Goal: Navigation & Orientation: Find specific page/section

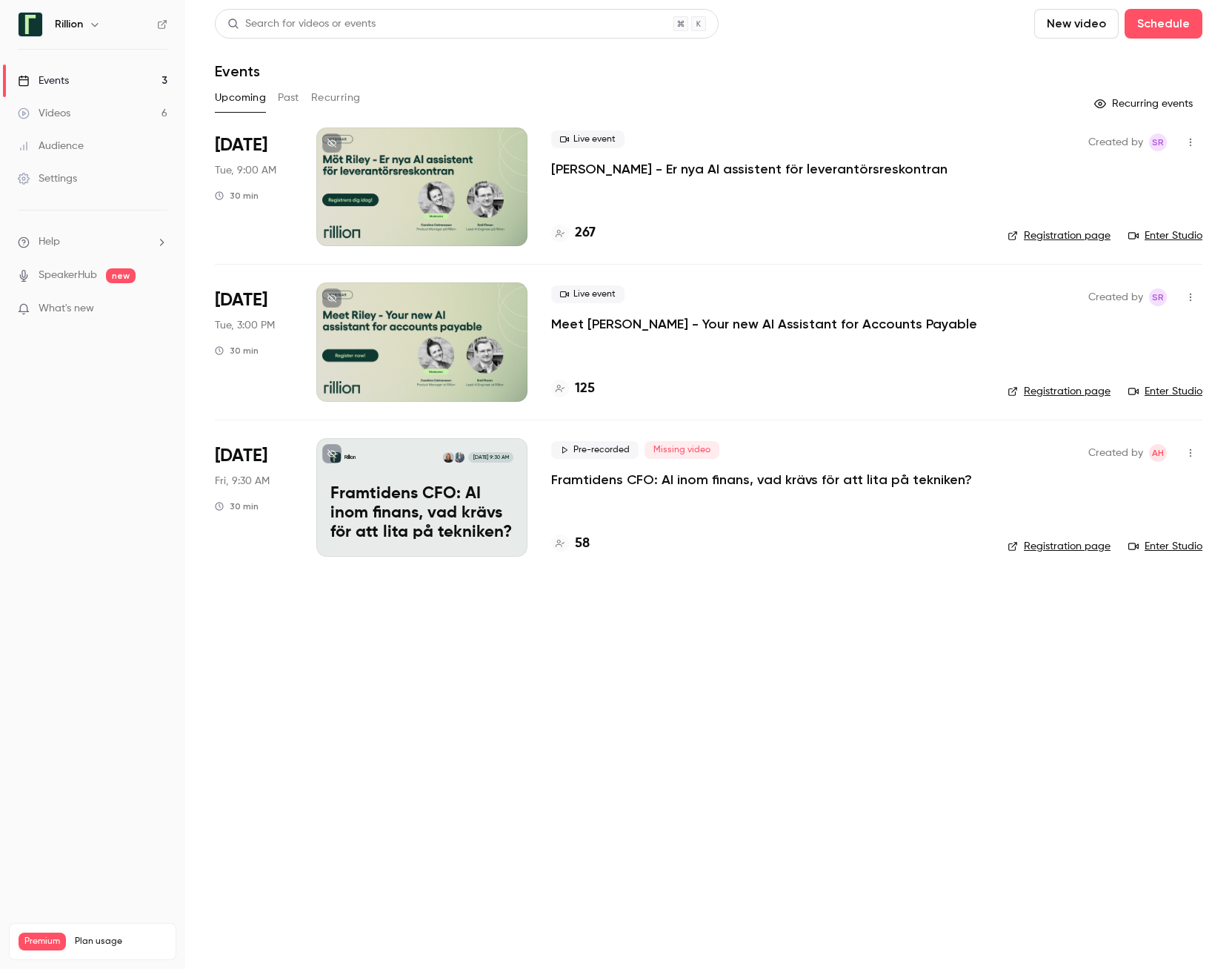
click at [290, 95] on button "Past" at bounding box center [289, 97] width 21 height 24
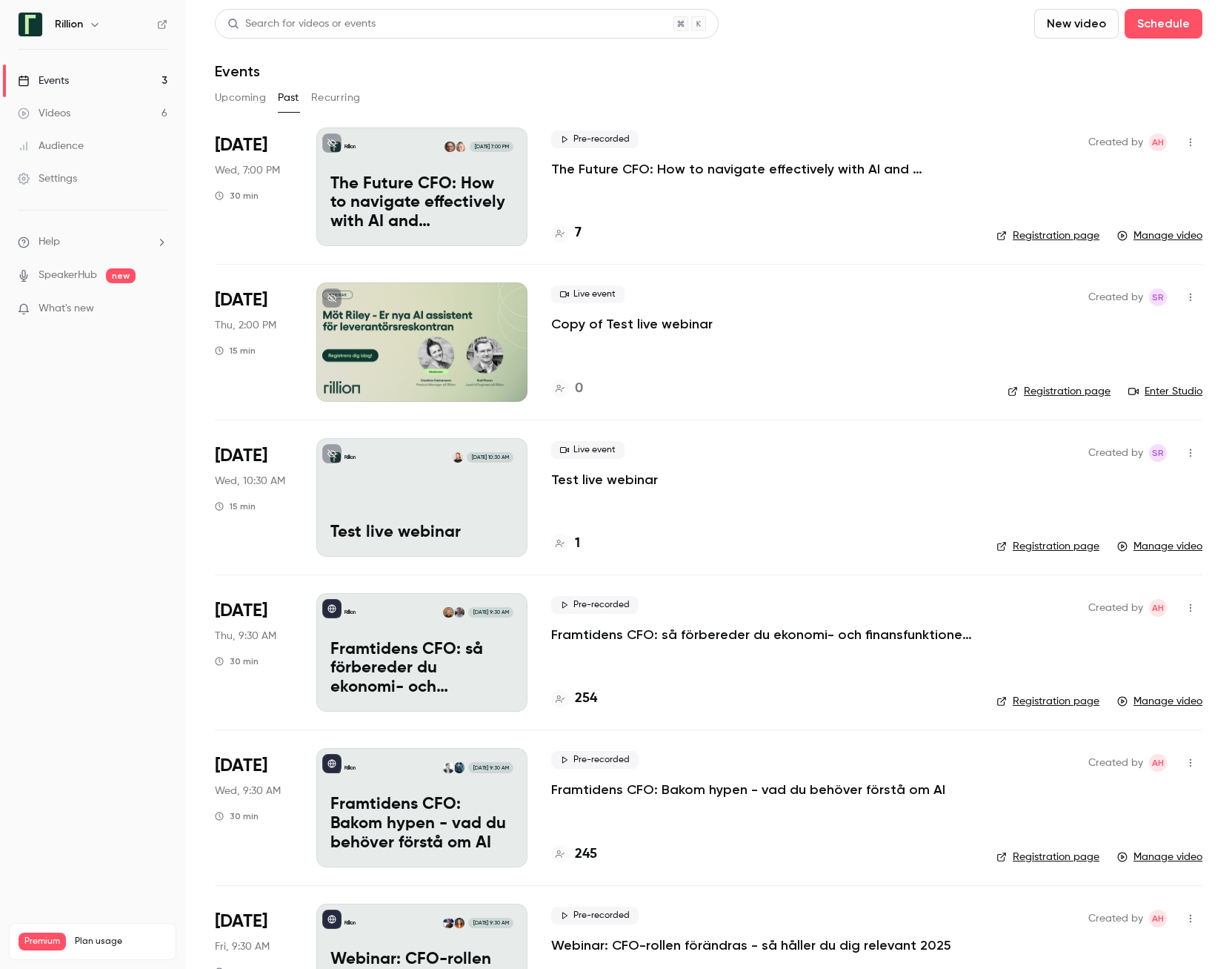
click at [62, 81] on div "Events" at bounding box center [44, 81] width 51 height 15
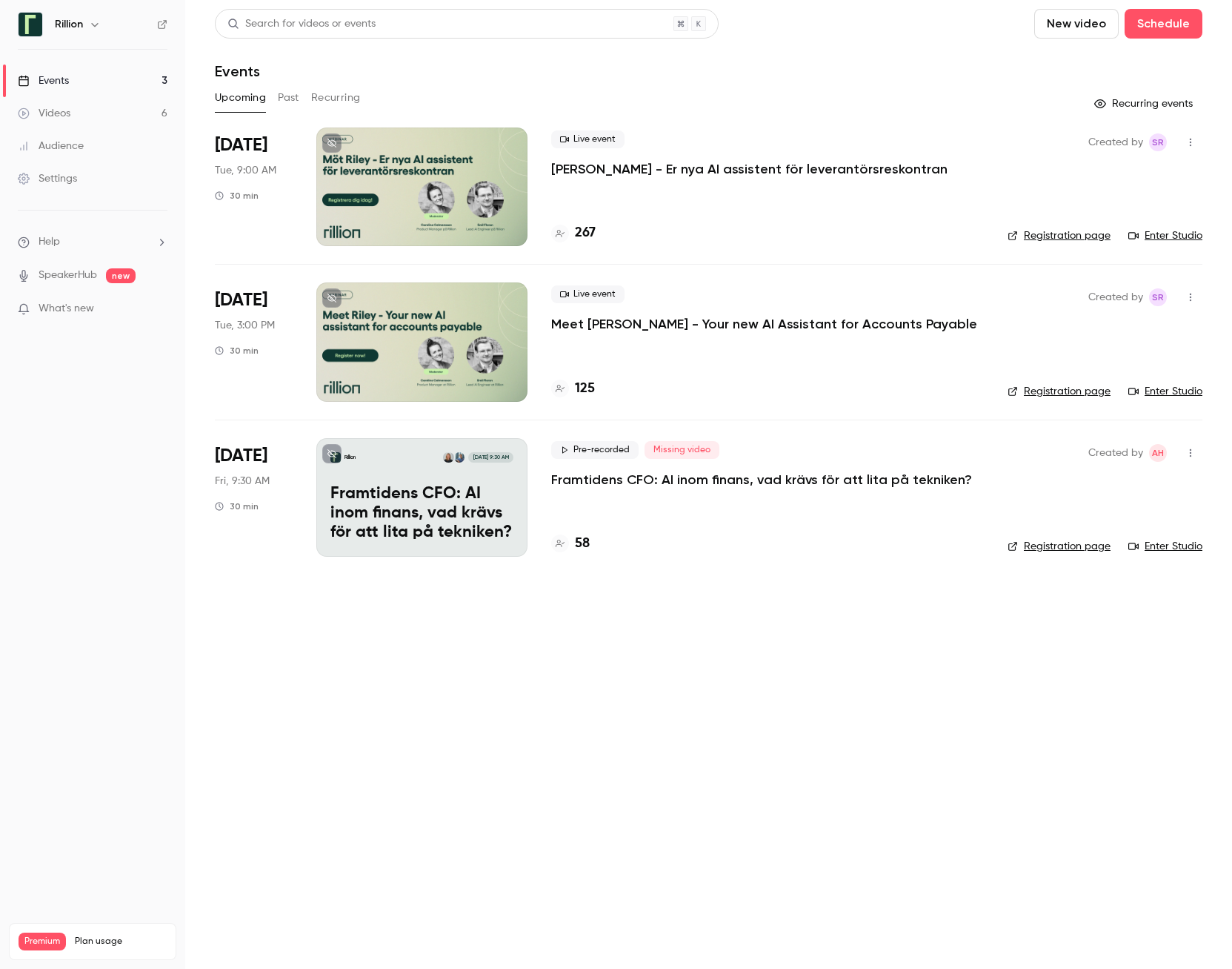
click at [435, 183] on div at bounding box center [421, 187] width 212 height 119
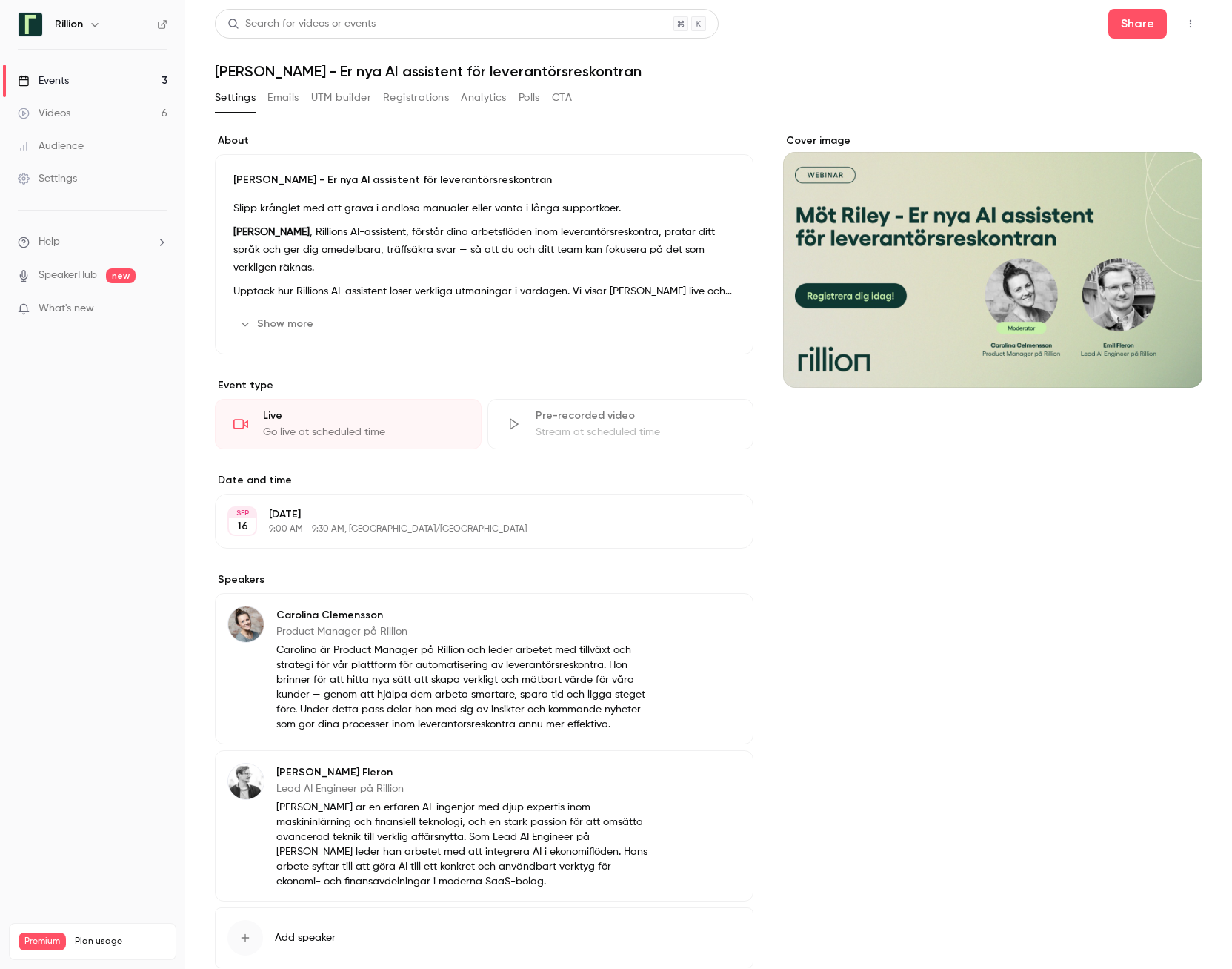
click at [70, 178] on div "Settings" at bounding box center [48, 179] width 59 height 15
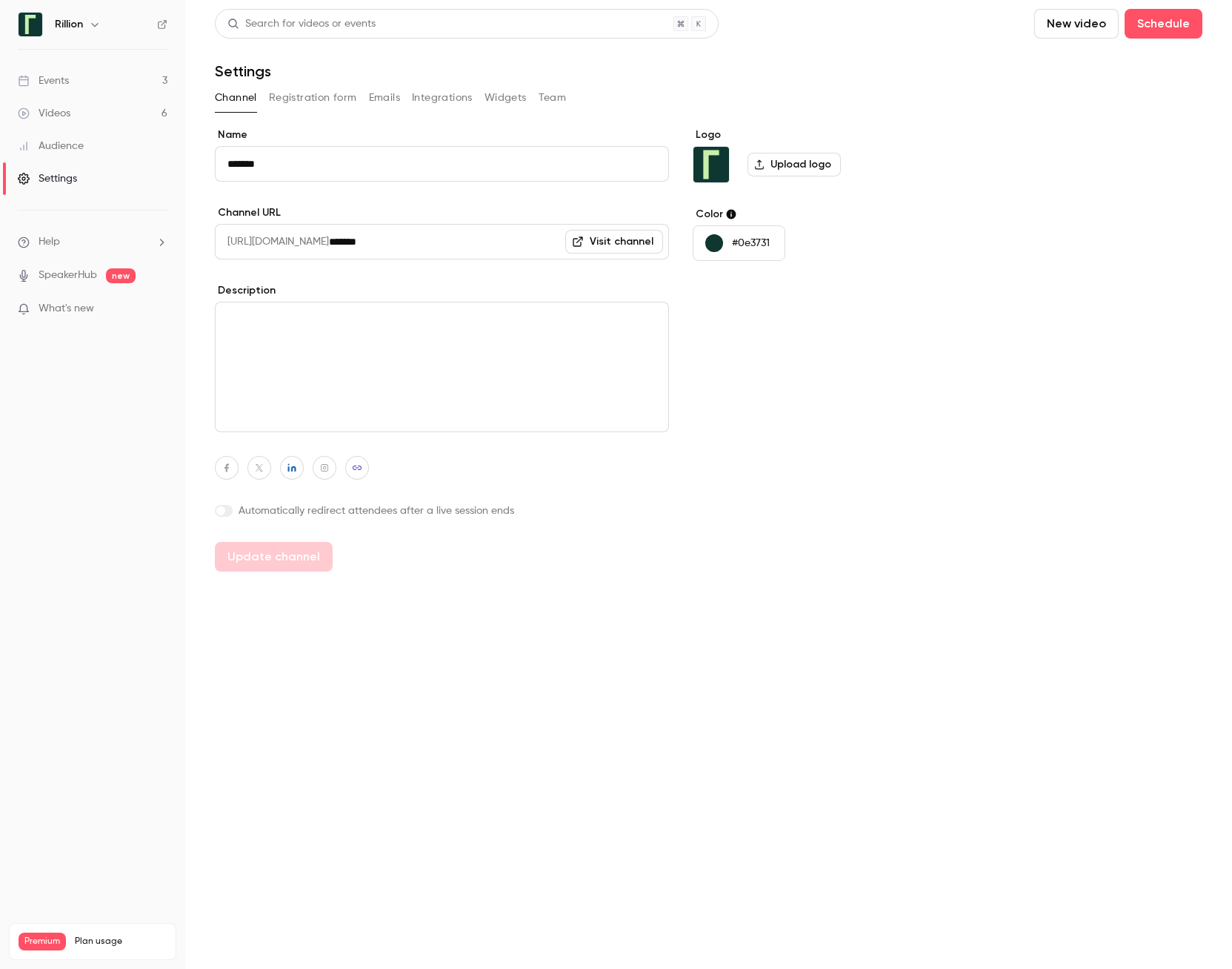
click at [63, 78] on div "Events" at bounding box center [44, 81] width 51 height 15
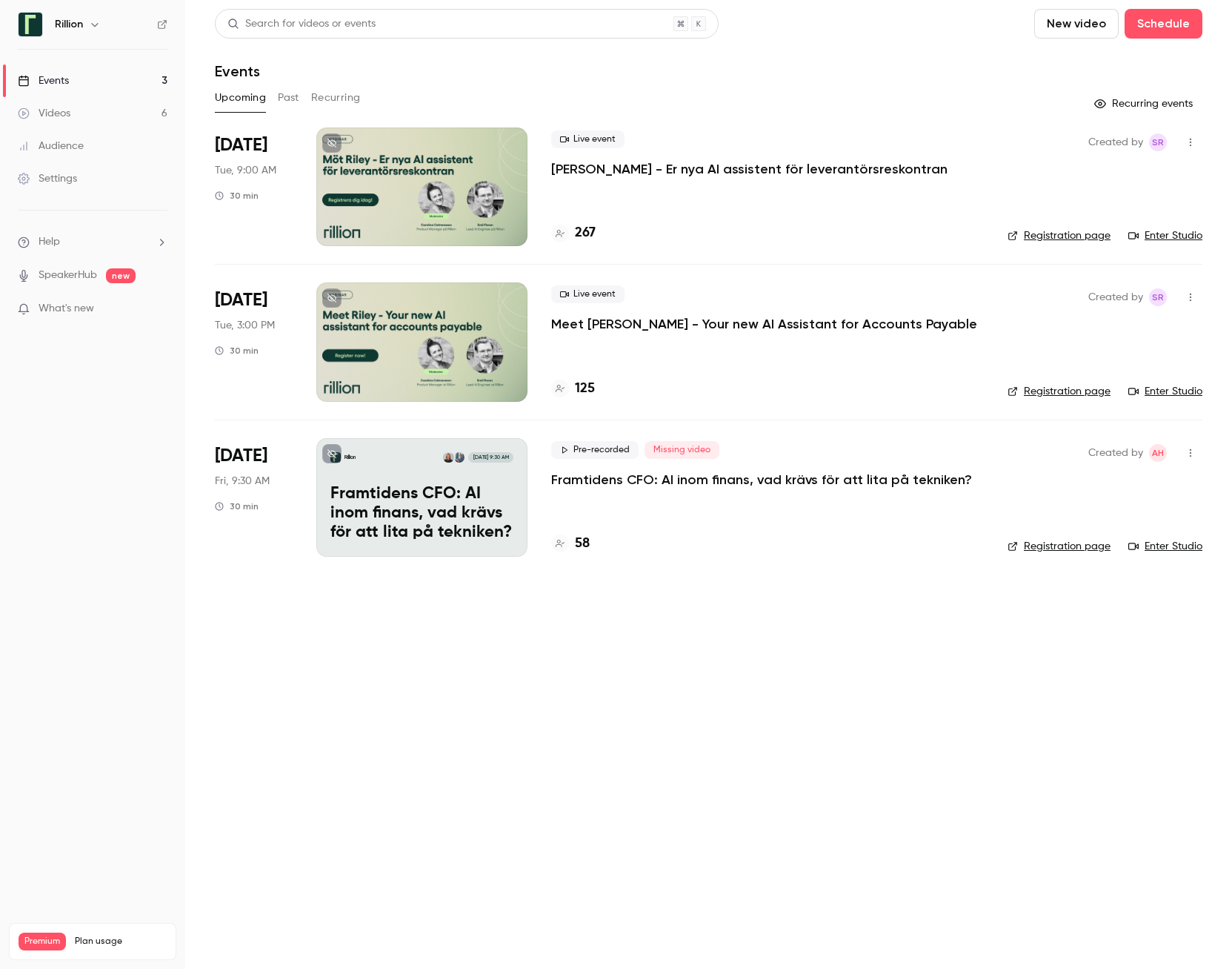
click at [439, 183] on div at bounding box center [421, 187] width 212 height 119
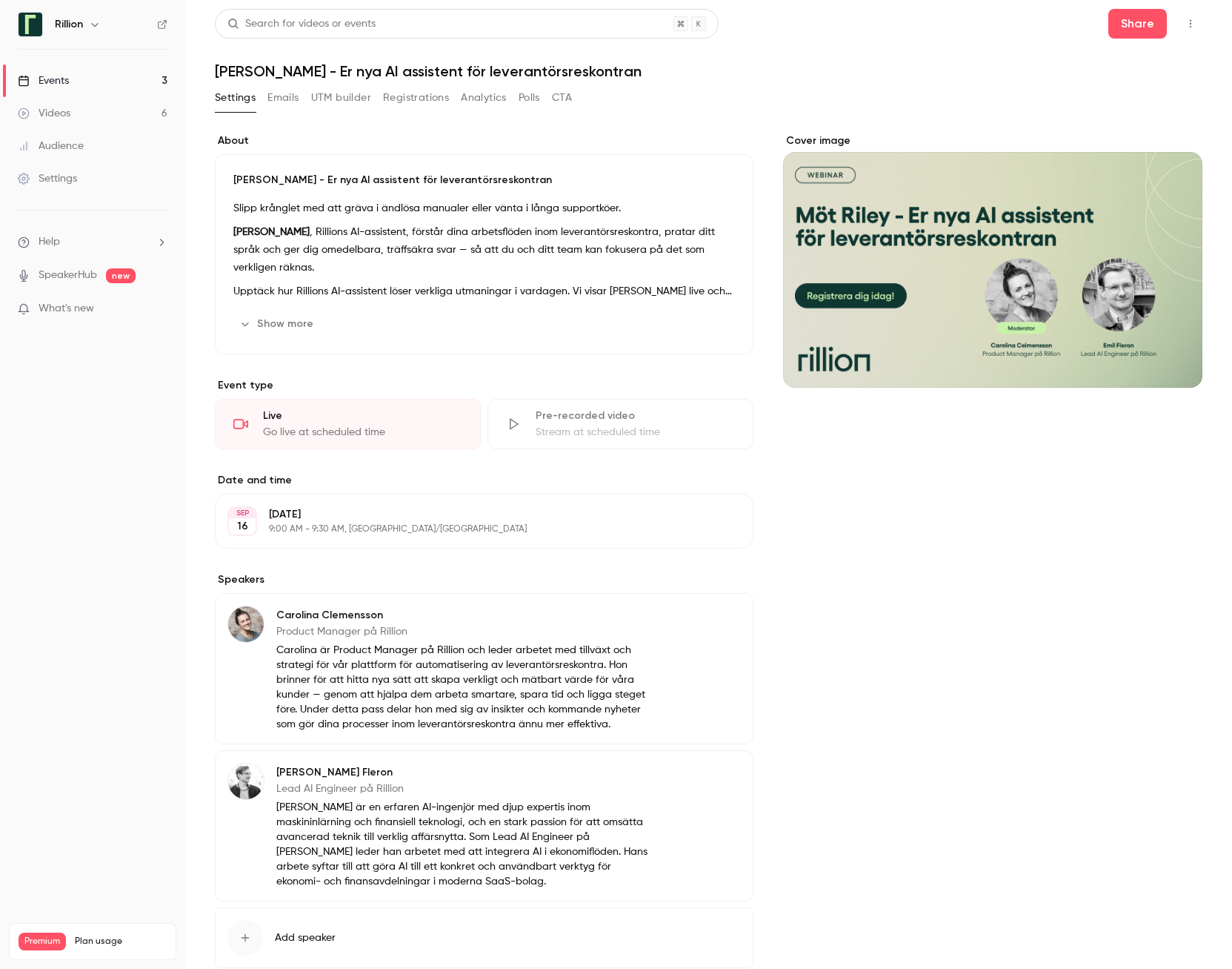
click at [52, 177] on div "Settings" at bounding box center [48, 179] width 59 height 15
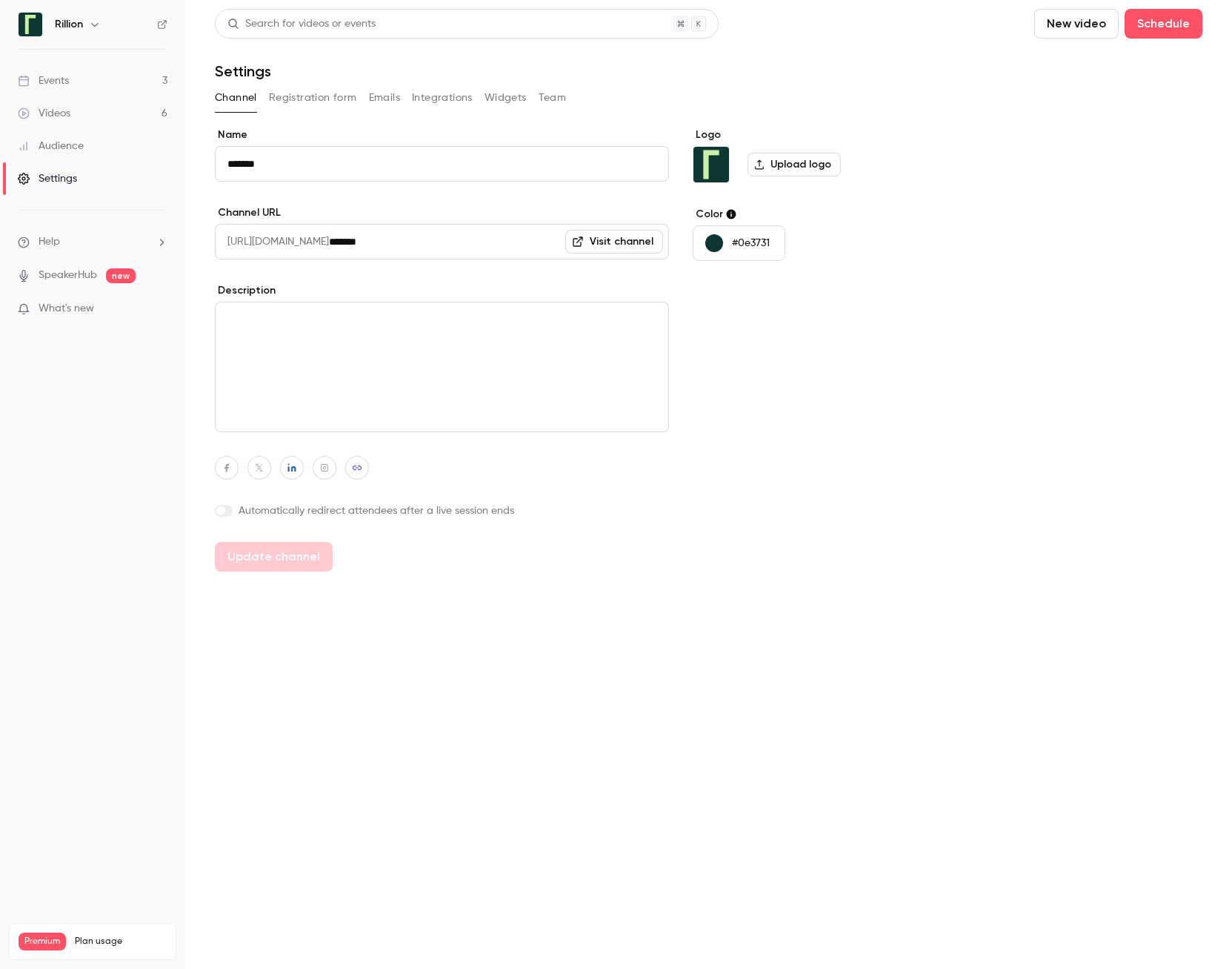
click at [58, 83] on div "Events" at bounding box center [44, 81] width 51 height 15
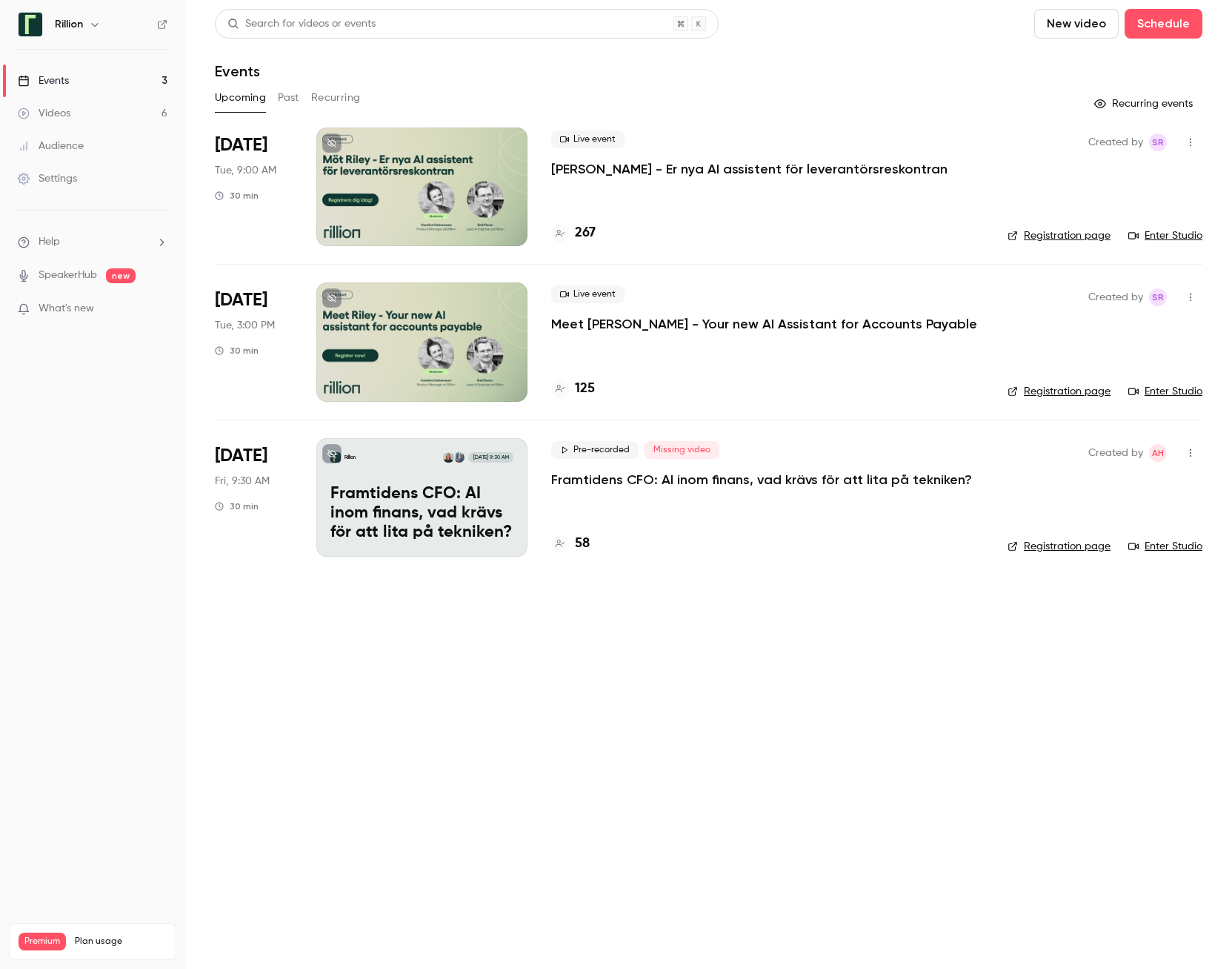
click at [61, 179] on div "Settings" at bounding box center [48, 179] width 59 height 15
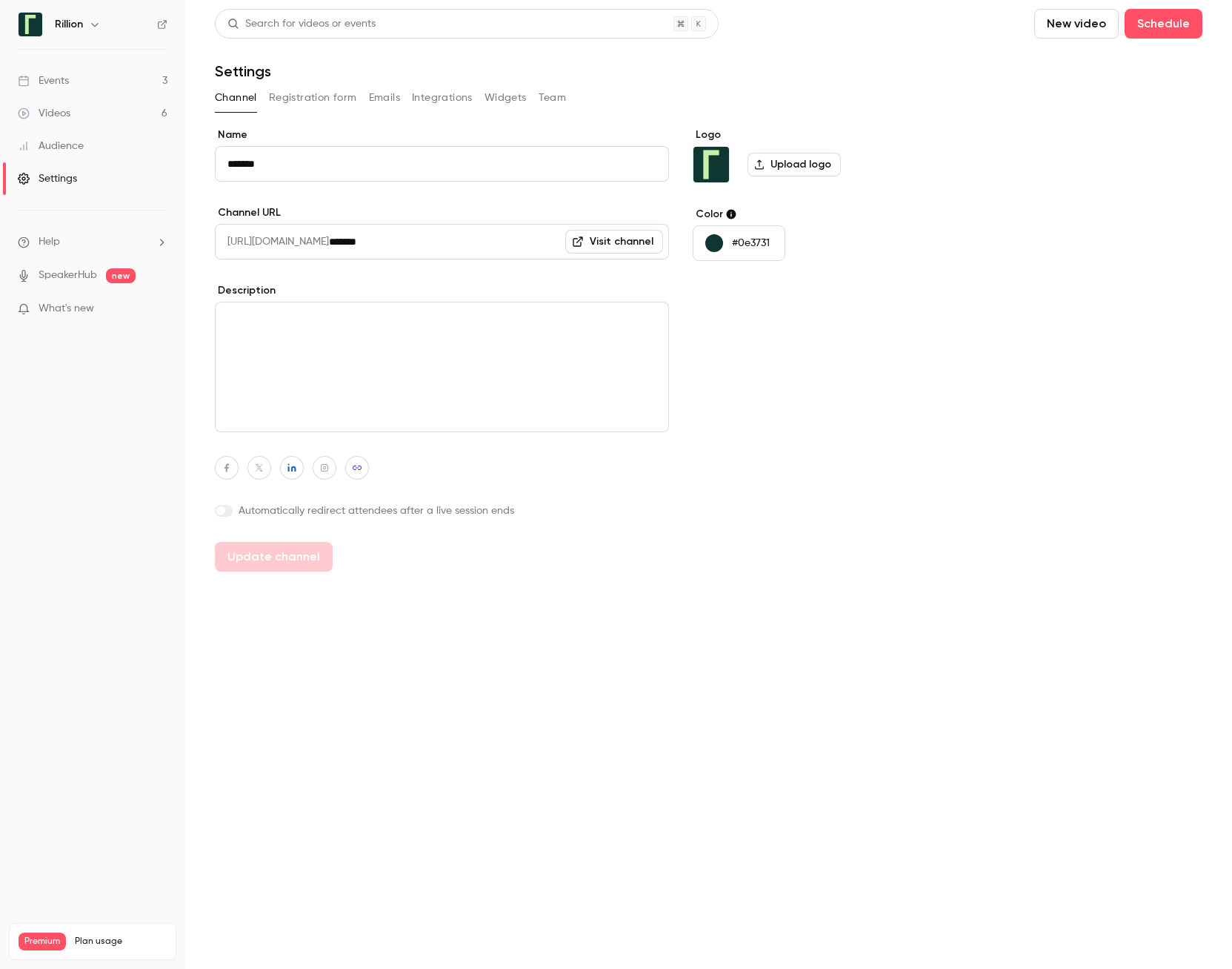
click at [66, 305] on span "What's new" at bounding box center [67, 309] width 56 height 16
click at [156, 85] on div at bounding box center [616, 484] width 1232 height 969
click at [155, 82] on link "Events 3" at bounding box center [92, 81] width 185 height 33
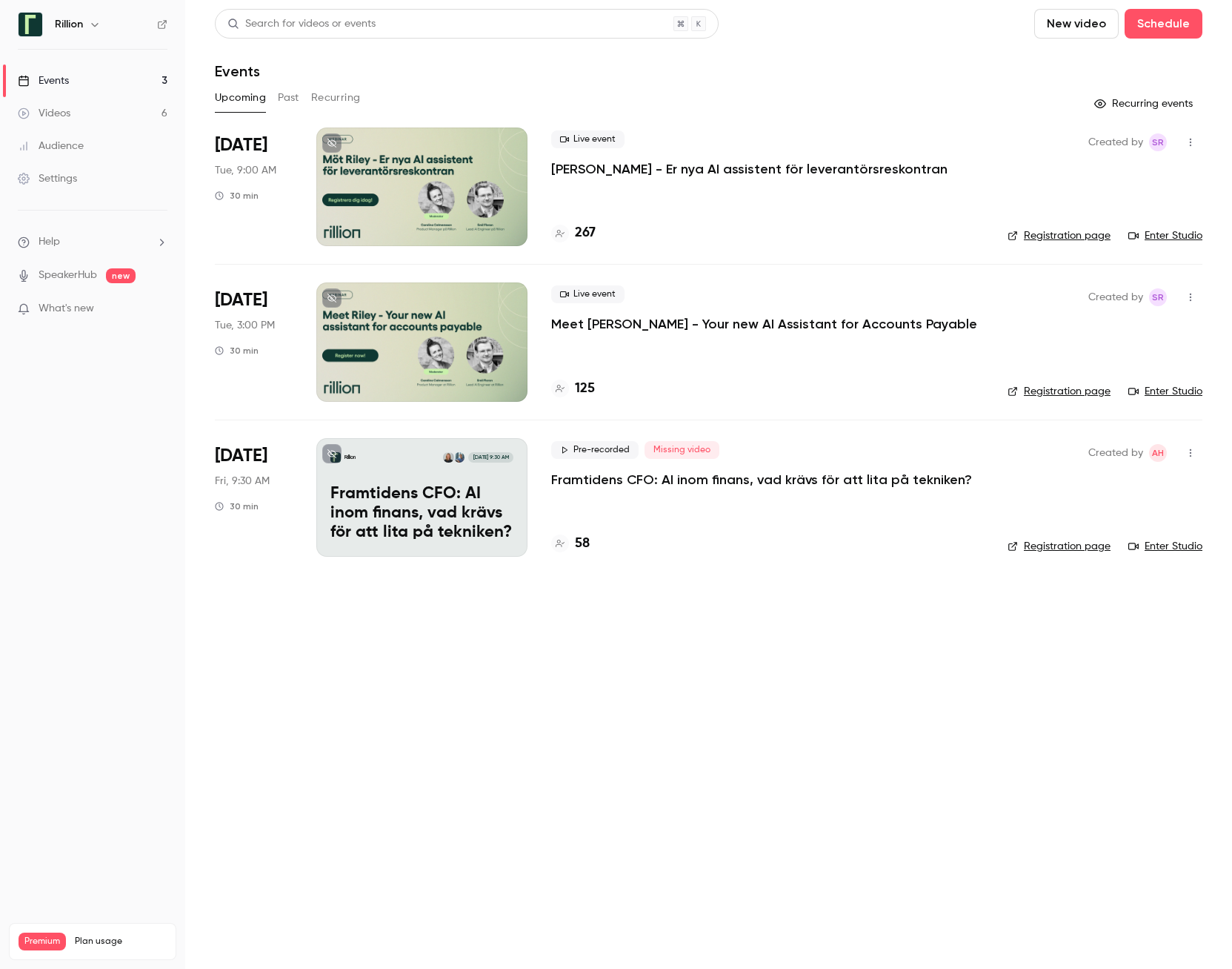
click at [370, 177] on div at bounding box center [421, 187] width 212 height 119
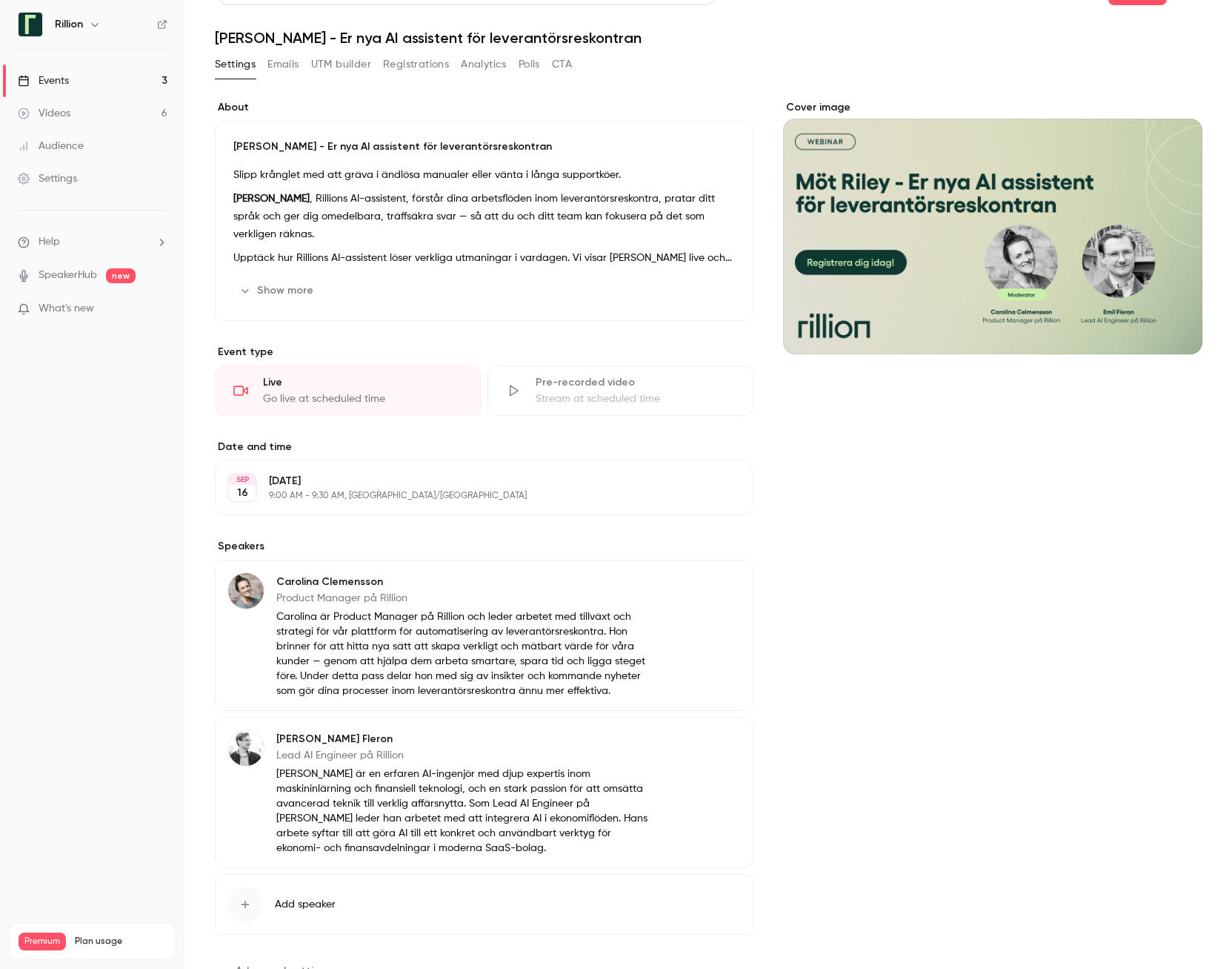
scroll to position [91, 0]
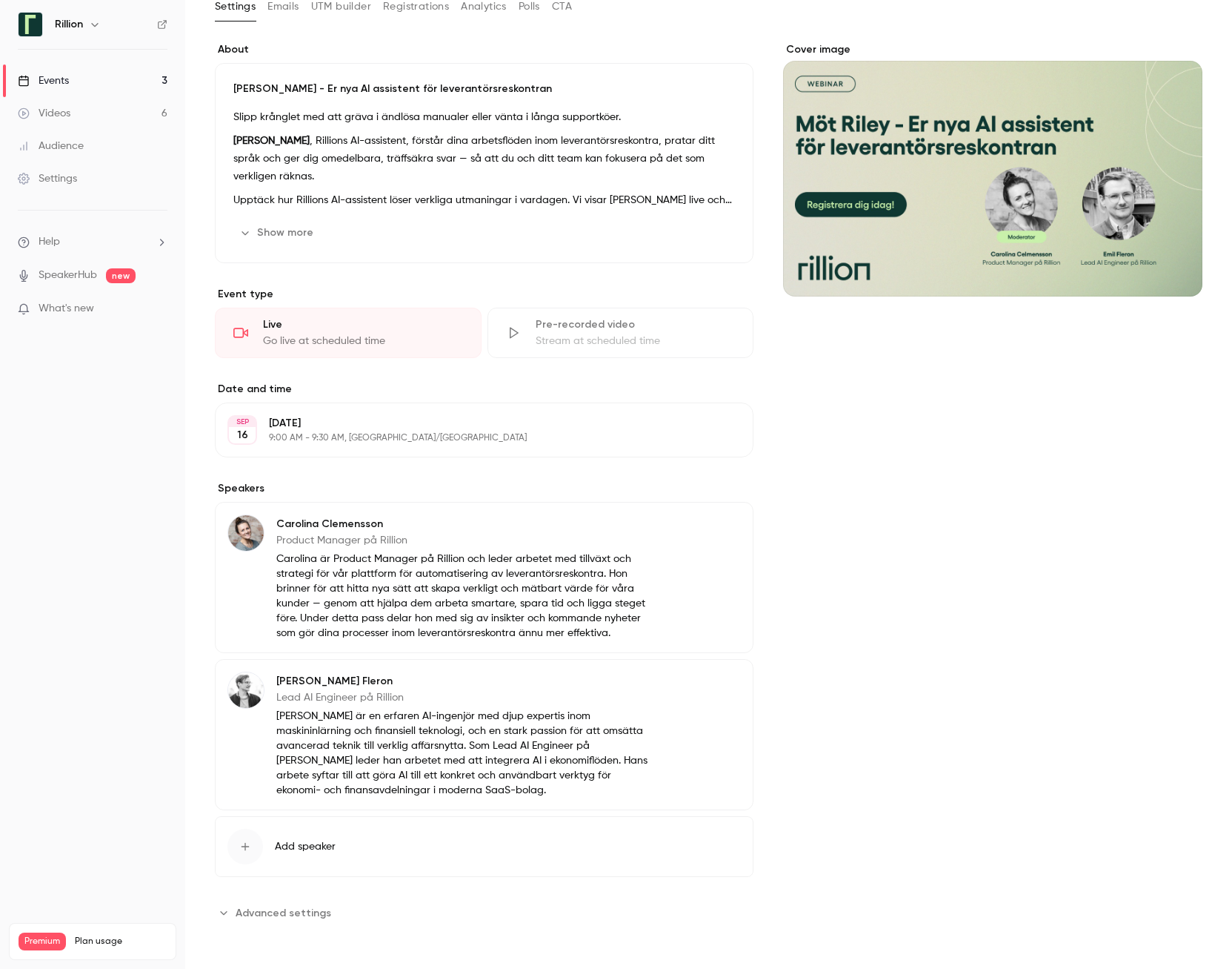
click at [260, 914] on span "Advanced settings" at bounding box center [283, 912] width 95 height 16
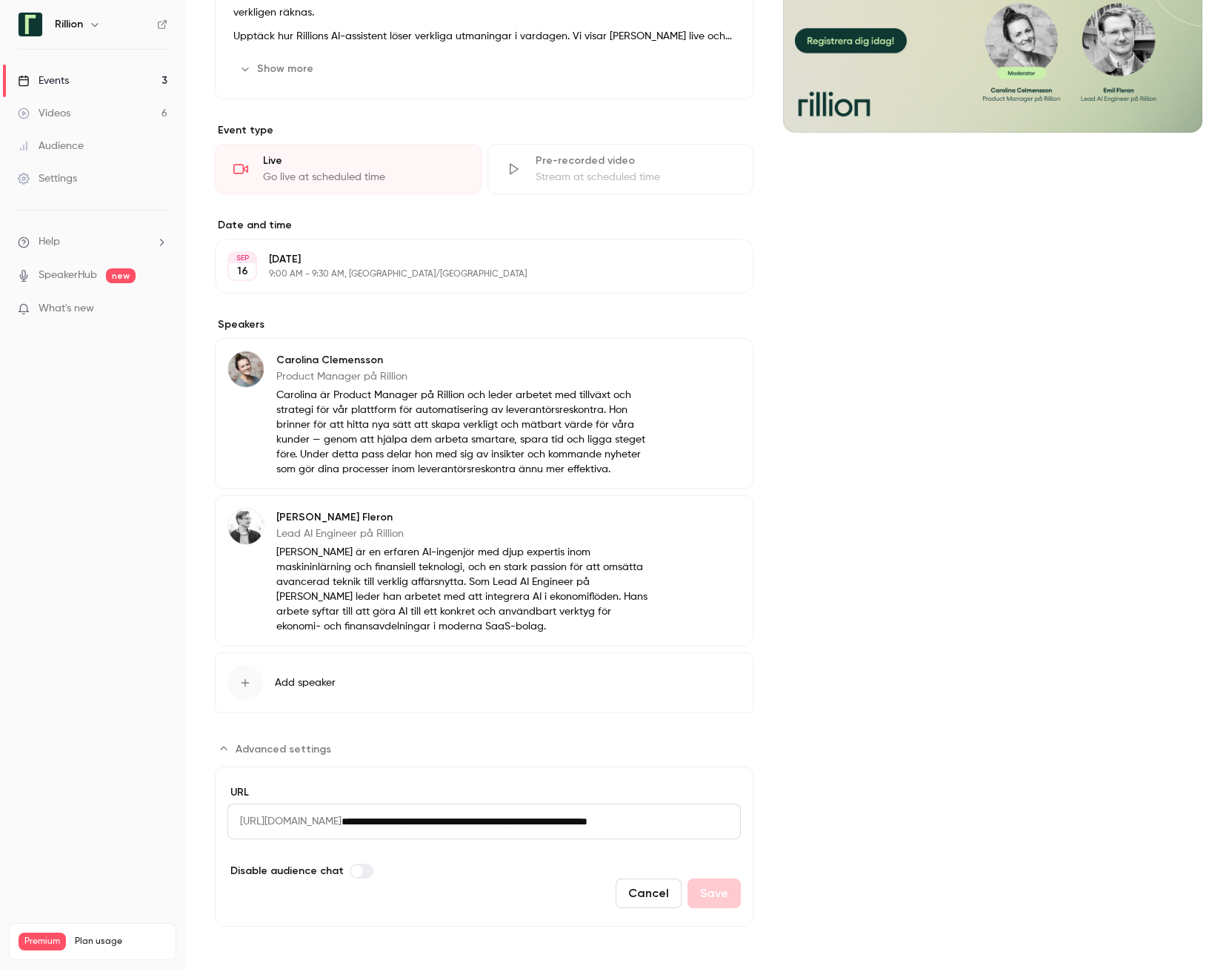
scroll to position [257, 0]
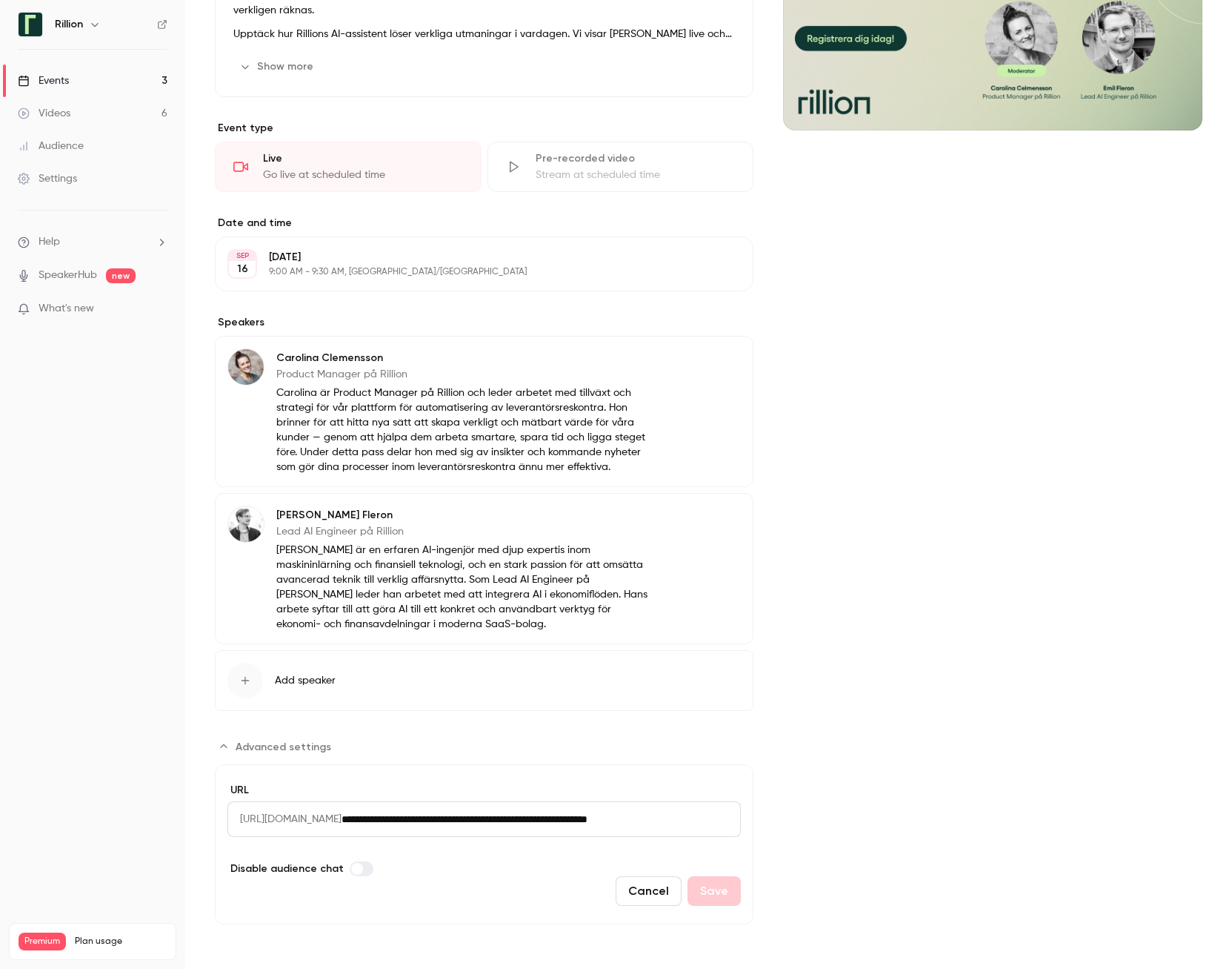
click at [225, 747] on icon "Advanced settings" at bounding box center [224, 747] width 12 height 12
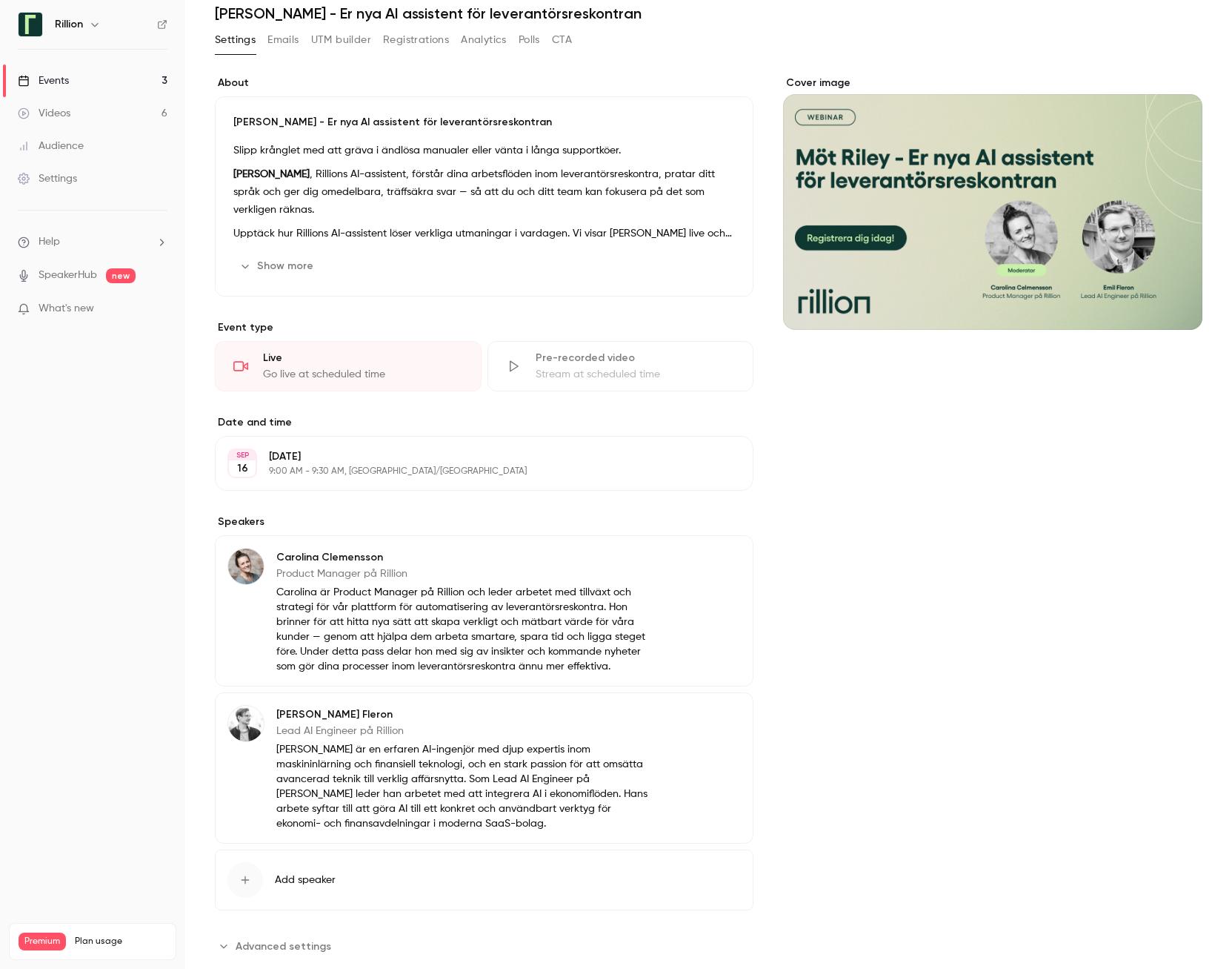
scroll to position [0, 0]
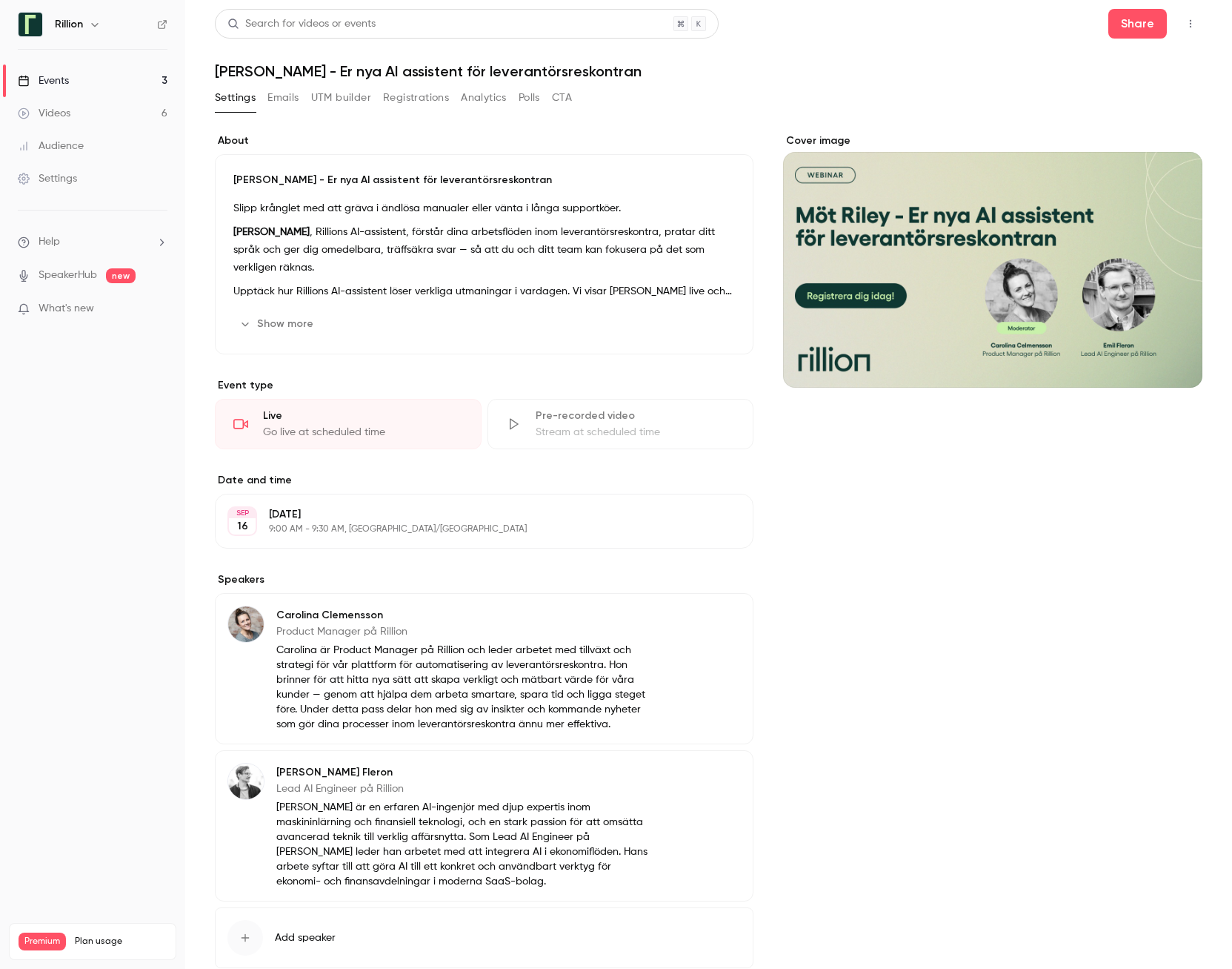
click at [1185, 23] on icon "button" at bounding box center [1191, 24] width 12 height 11
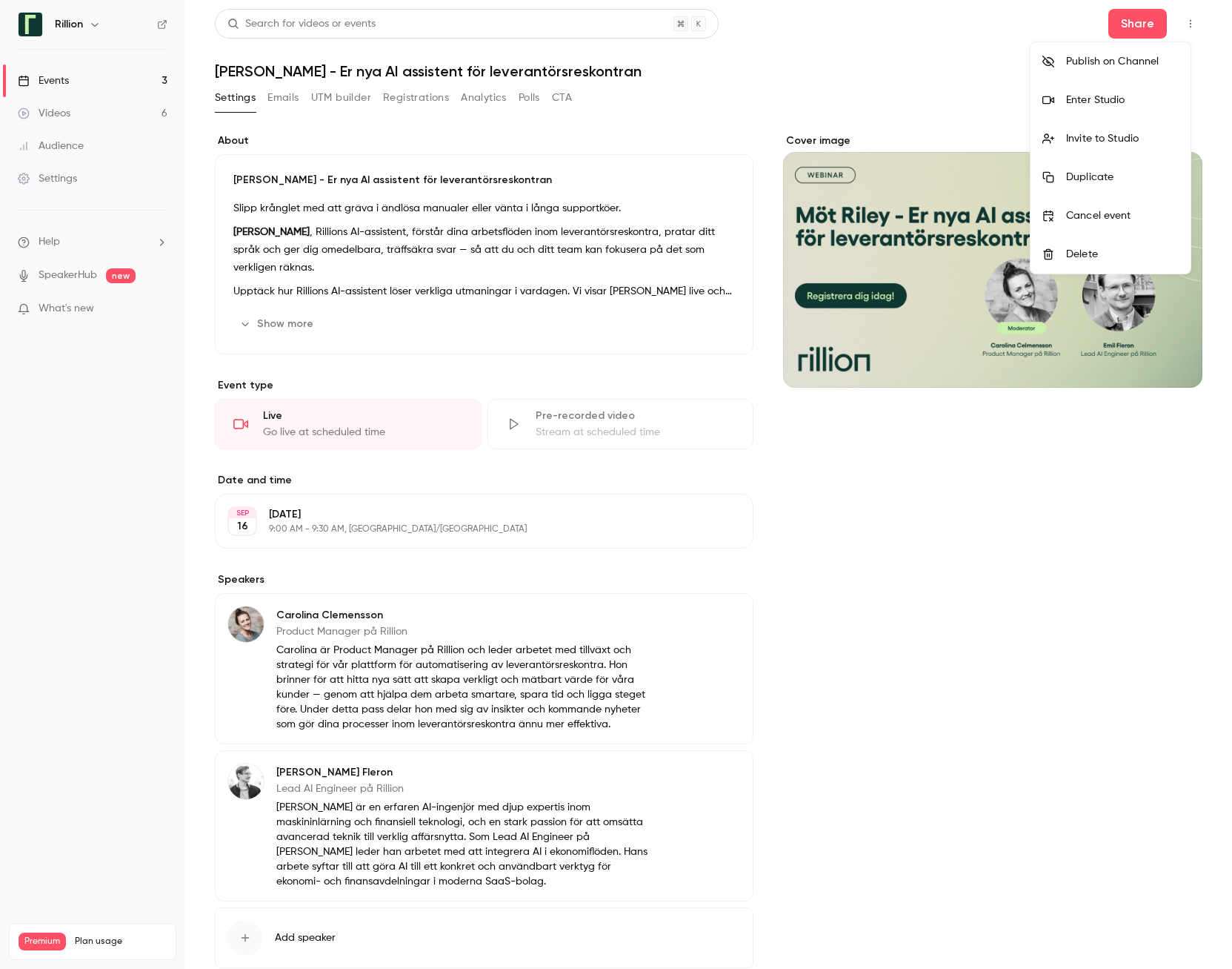
click at [59, 175] on div at bounding box center [616, 484] width 1232 height 969
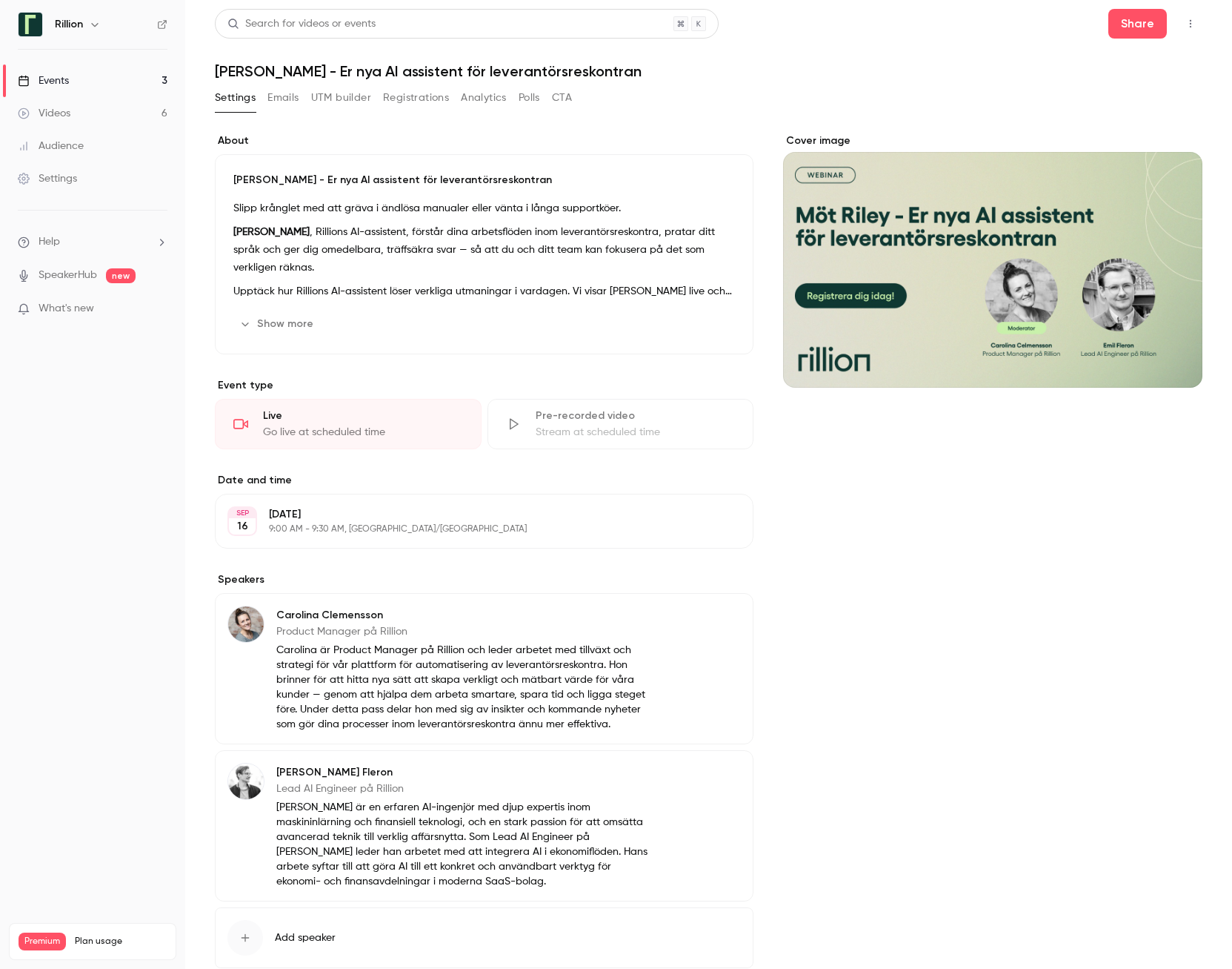
click at [59, 179] on div "Settings" at bounding box center [48, 179] width 59 height 15
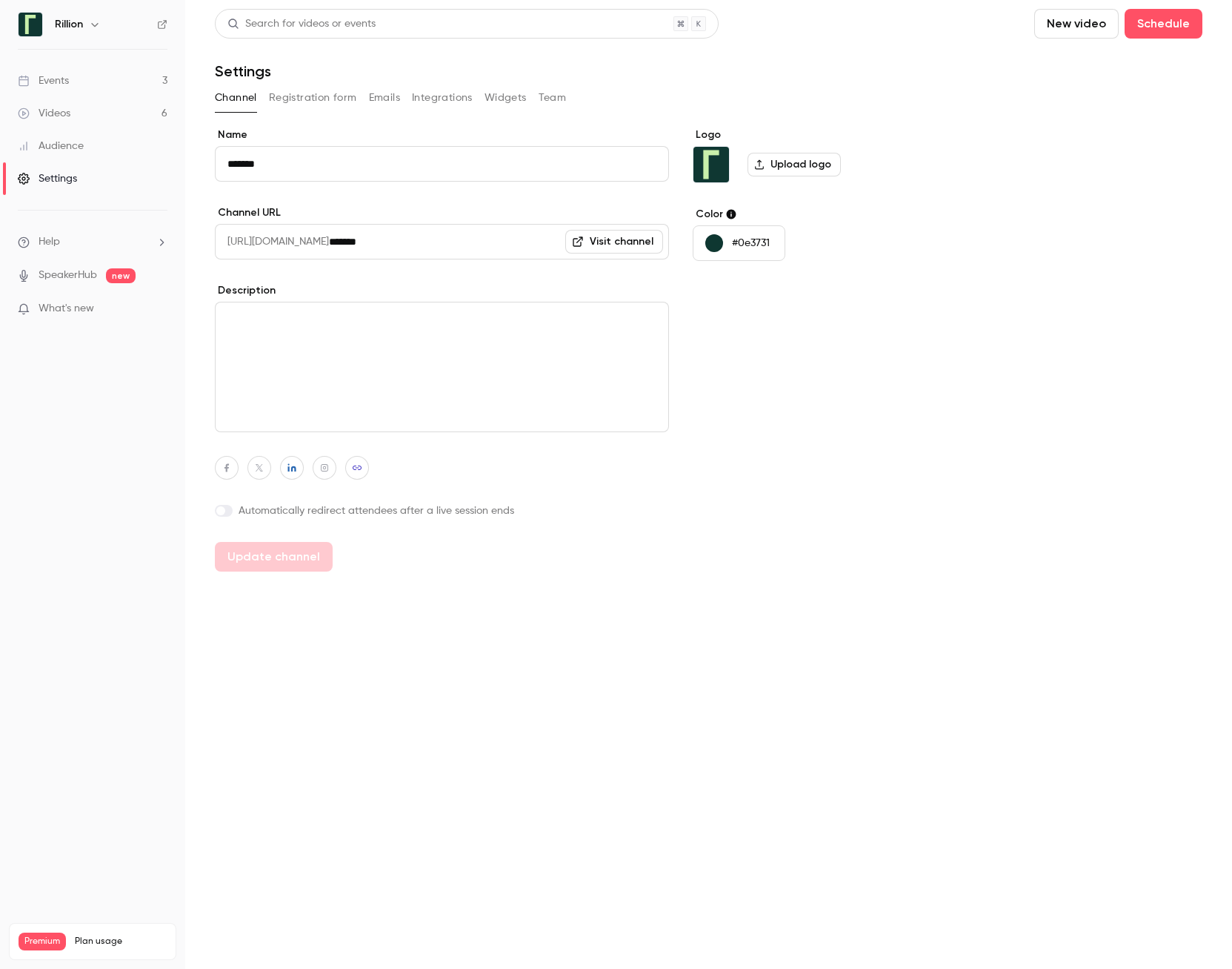
click at [53, 83] on div "Events" at bounding box center [44, 81] width 51 height 15
